Goal: Information Seeking & Learning: Find specific fact

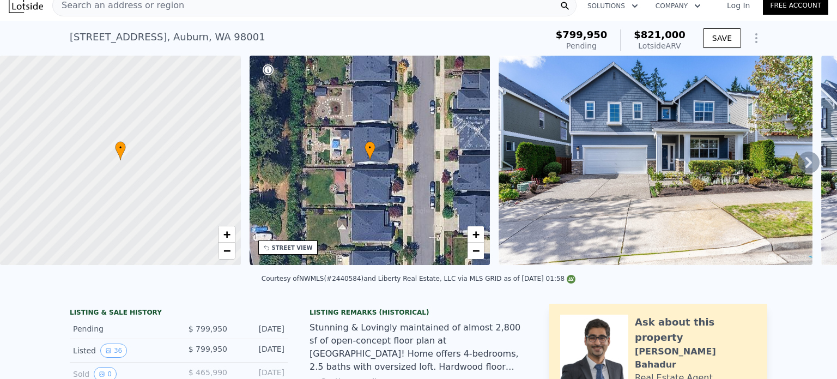
scroll to position [358, 0]
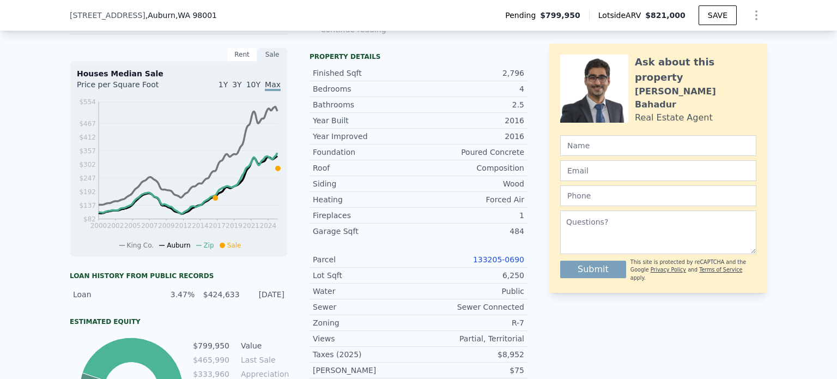
click at [492, 264] on link "133205-0690" at bounding box center [498, 259] width 51 height 9
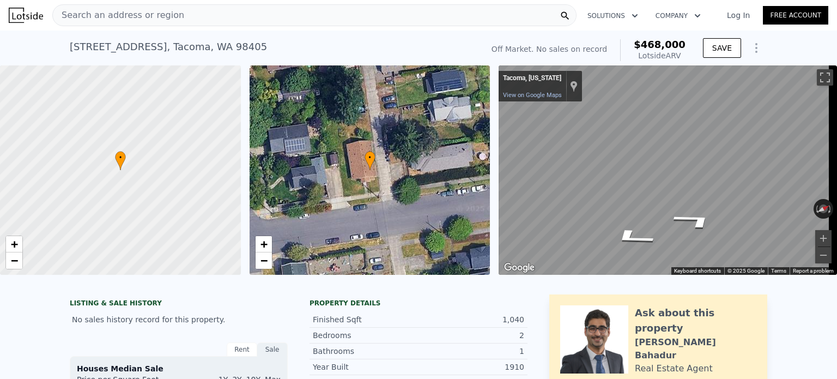
scroll to position [275, 0]
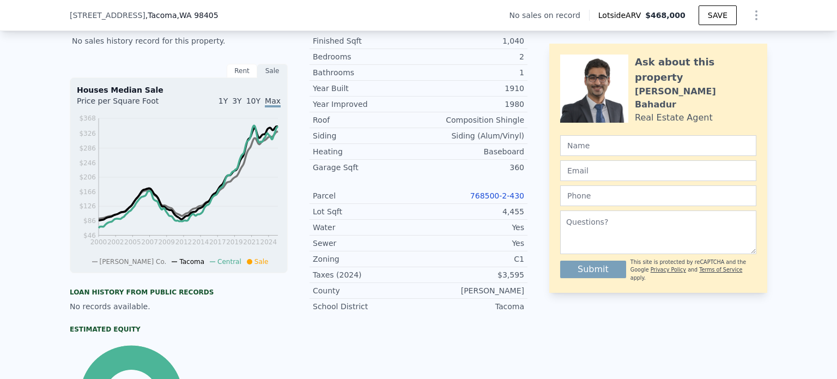
click at [493, 200] on link "768500-2-430" at bounding box center [497, 195] width 54 height 9
drag, startPoint x: 468, startPoint y: 201, endPoint x: 523, endPoint y: 194, distance: 55.5
click at [523, 194] on div "LISTING & SALE HISTORY No sales history record for this property. Rent Sale Ren…" at bounding box center [419, 234] width 698 height 436
copy link "768500-2-430"
